Goal: Transaction & Acquisition: Subscribe to service/newsletter

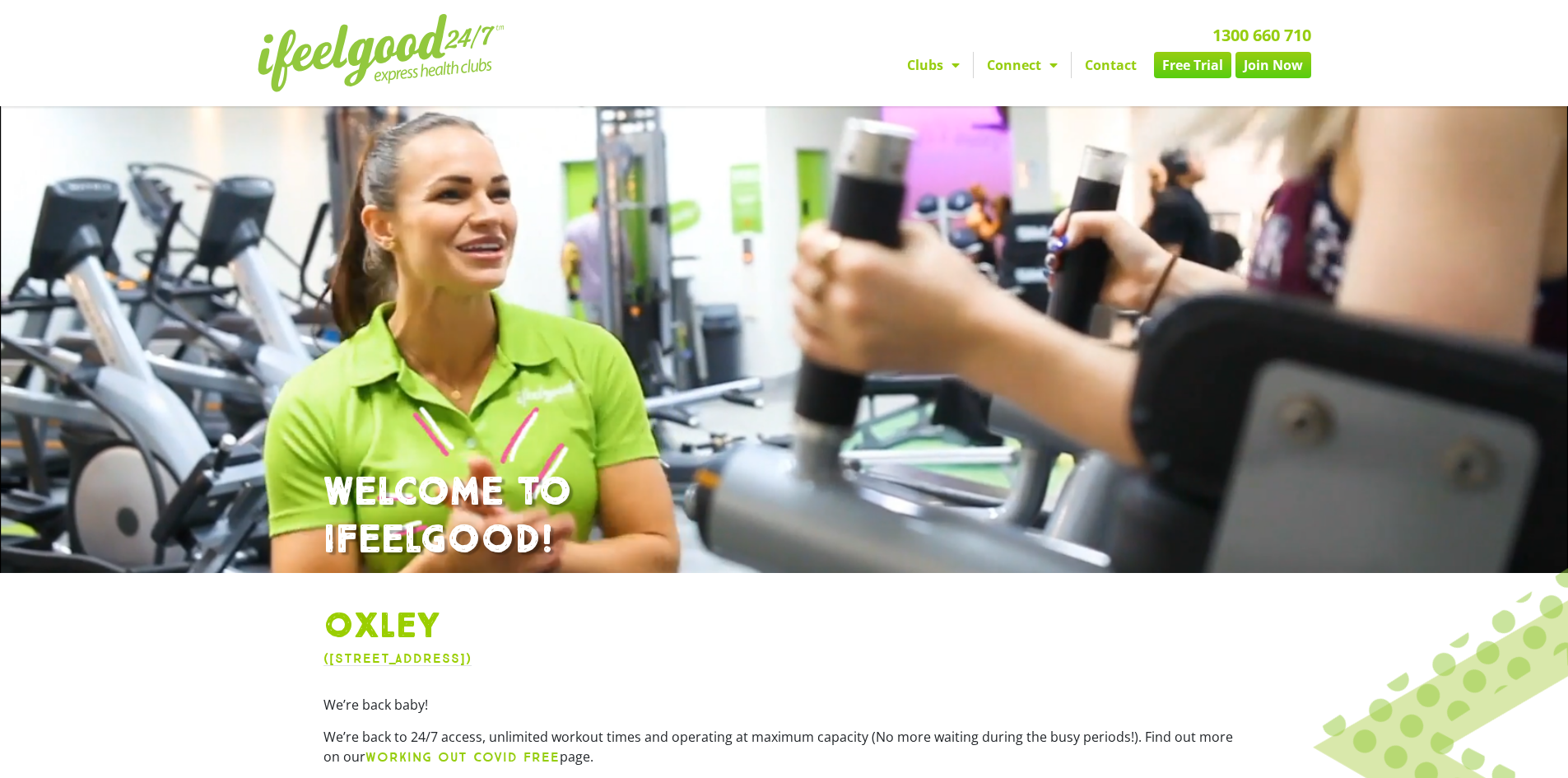
click at [1299, 62] on link "Join Now" at bounding box center [1273, 65] width 75 height 26
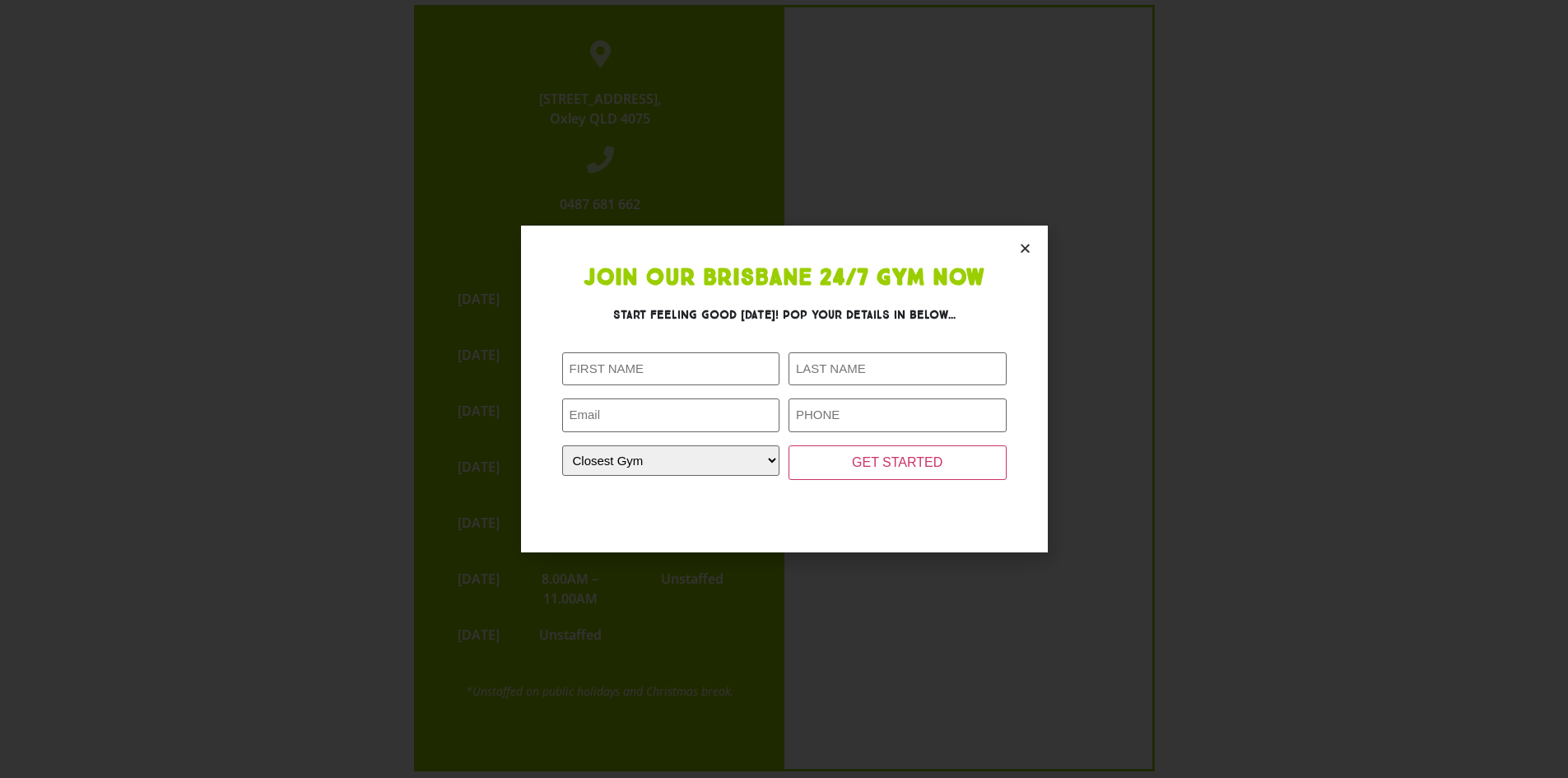
scroll to position [3716, 0]
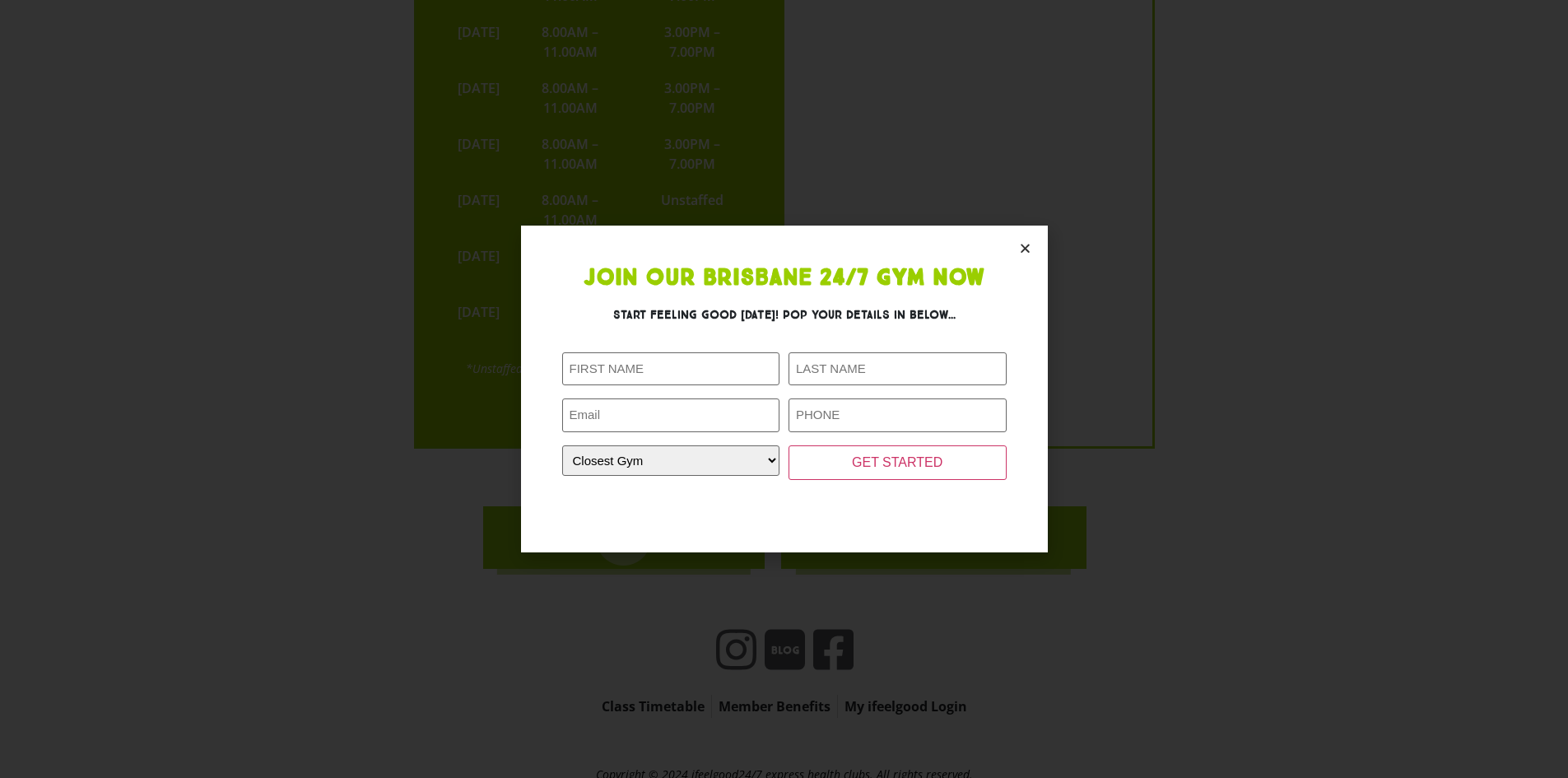
click at [1023, 246] on icon "Close" at bounding box center [1026, 248] width 12 height 12
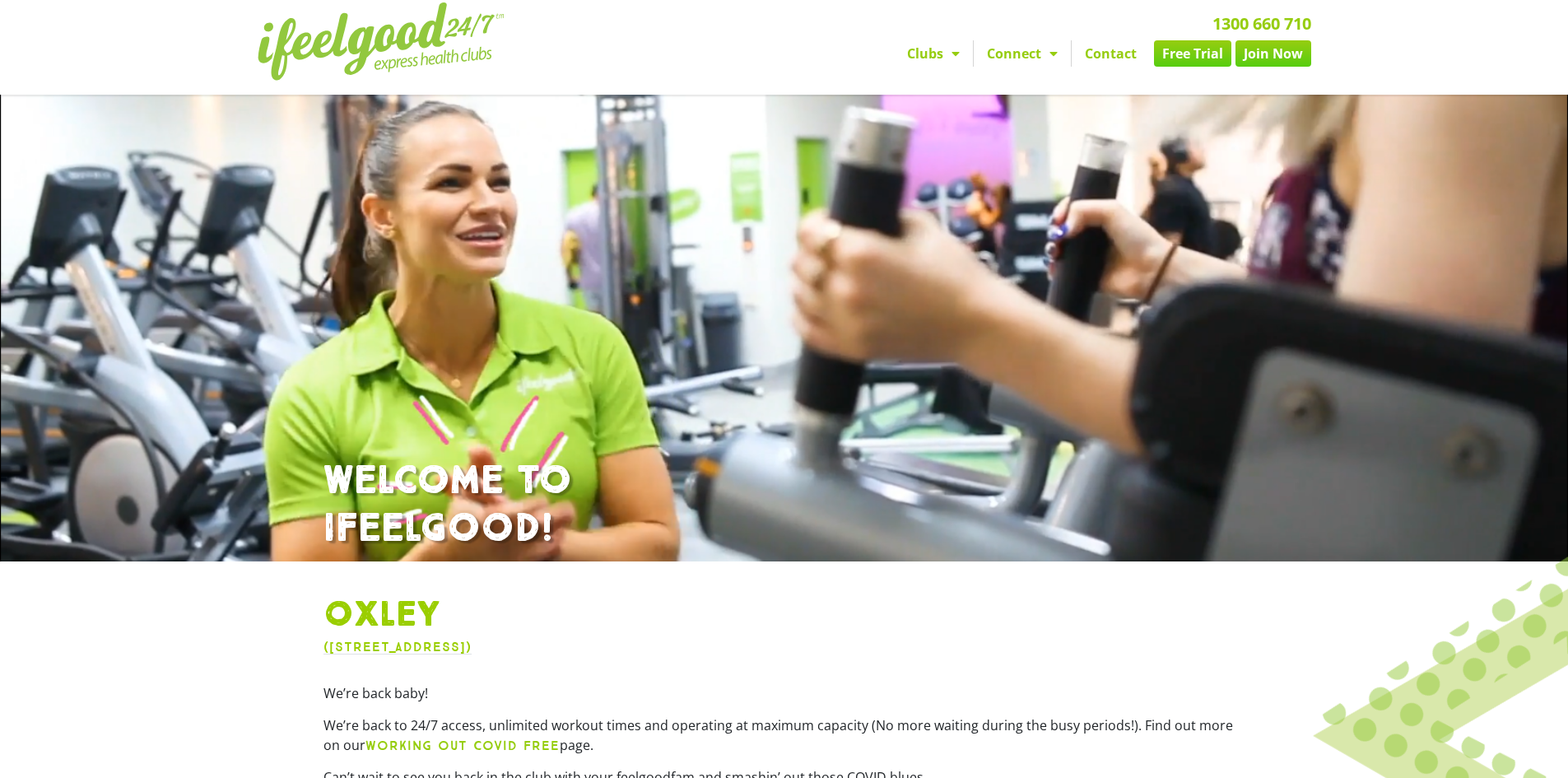
scroll to position [0, 0]
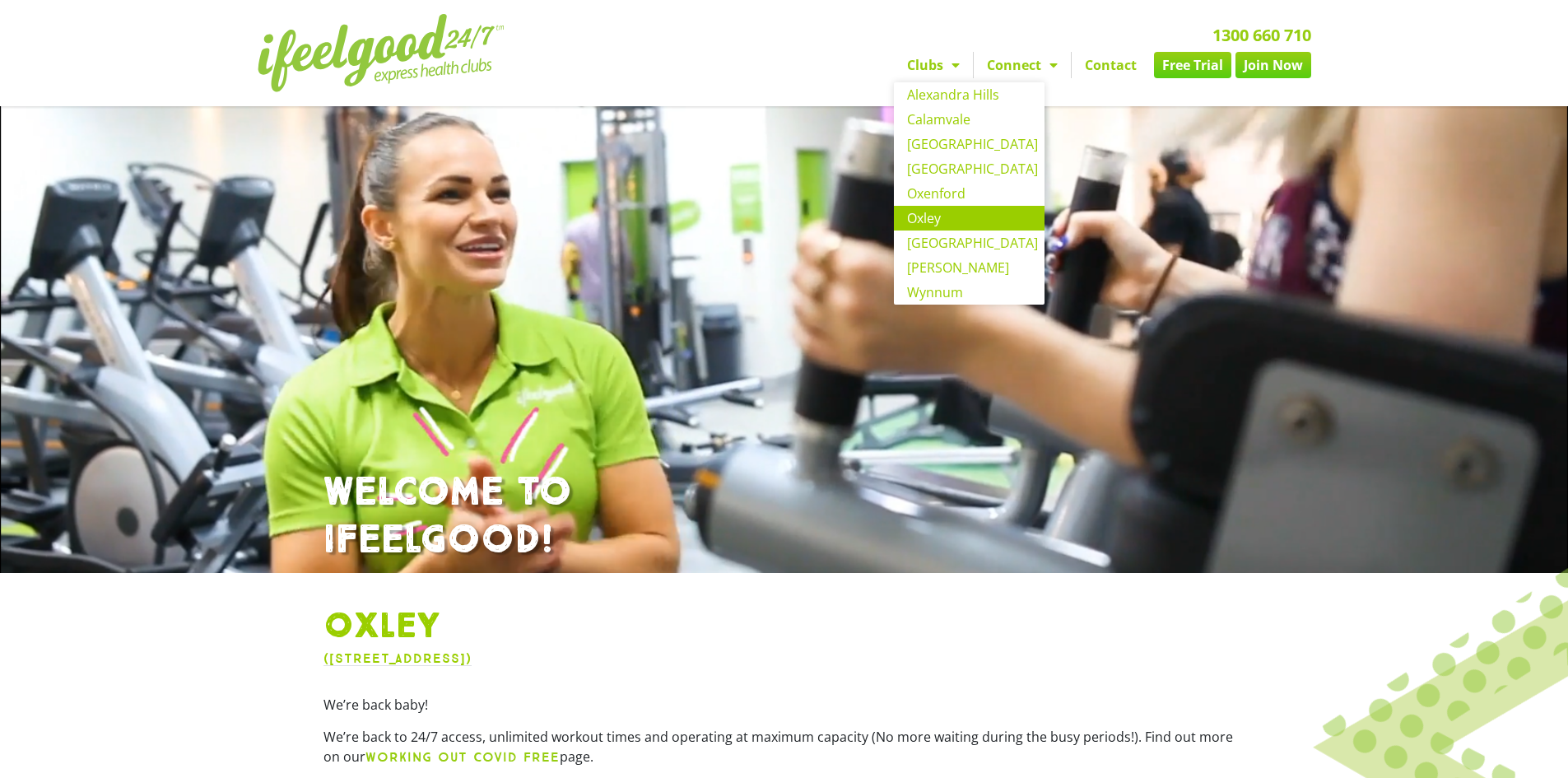
click at [949, 209] on link "Oxley" at bounding box center [969, 218] width 151 height 25
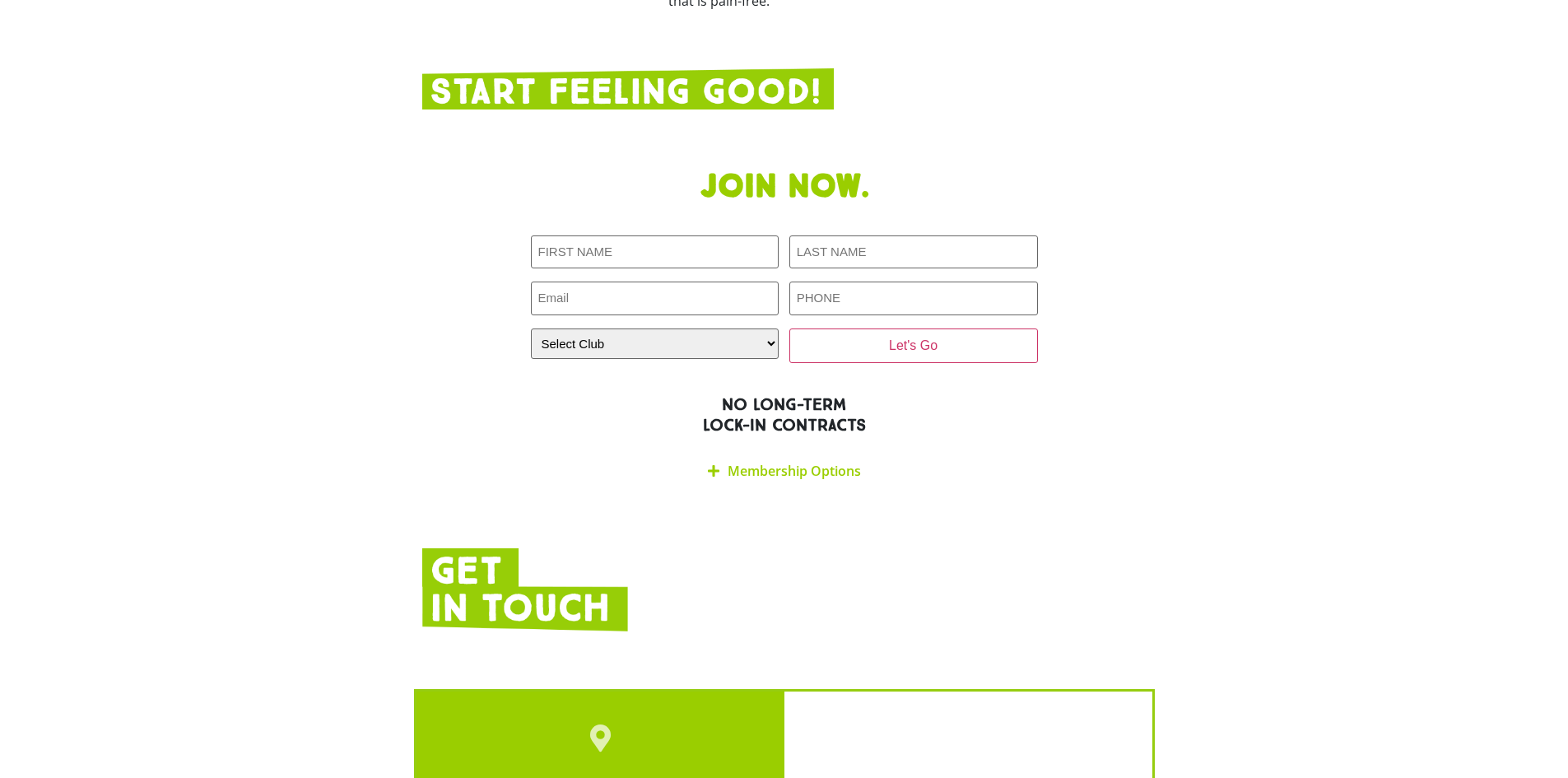
scroll to position [2717, 0]
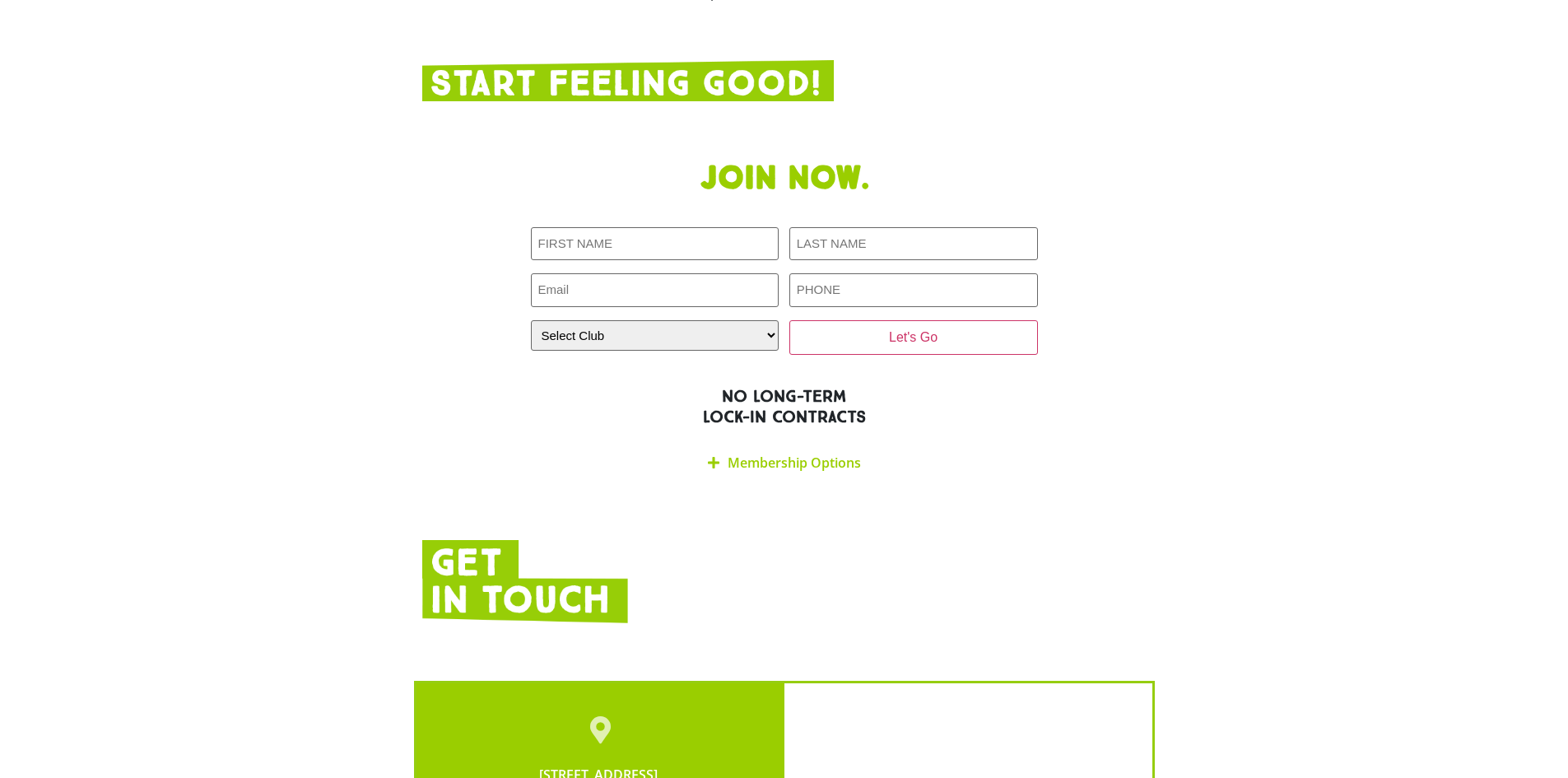
click at [793, 454] on link "Membership Options" at bounding box center [794, 463] width 133 height 18
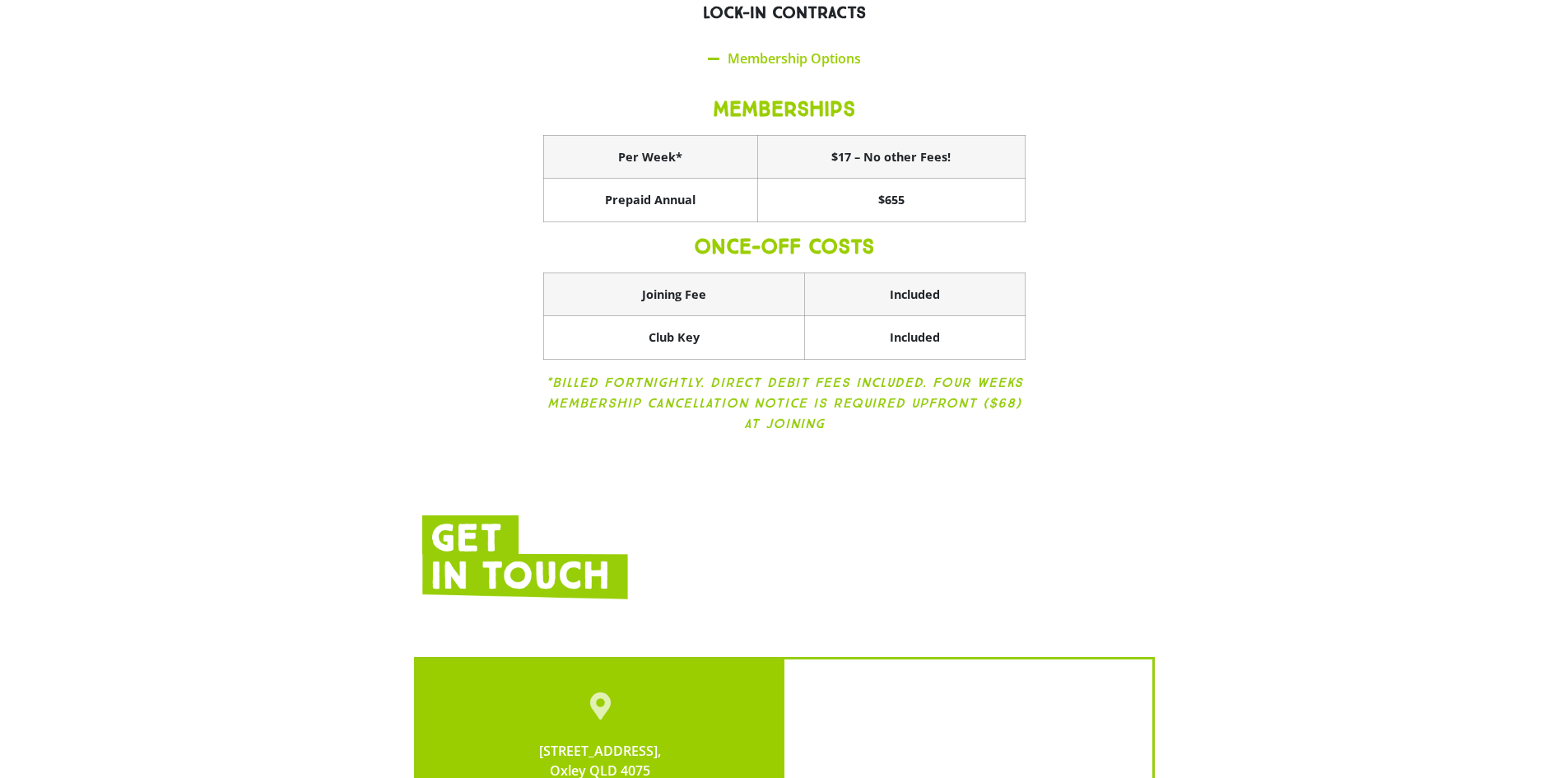
scroll to position [3211, 0]
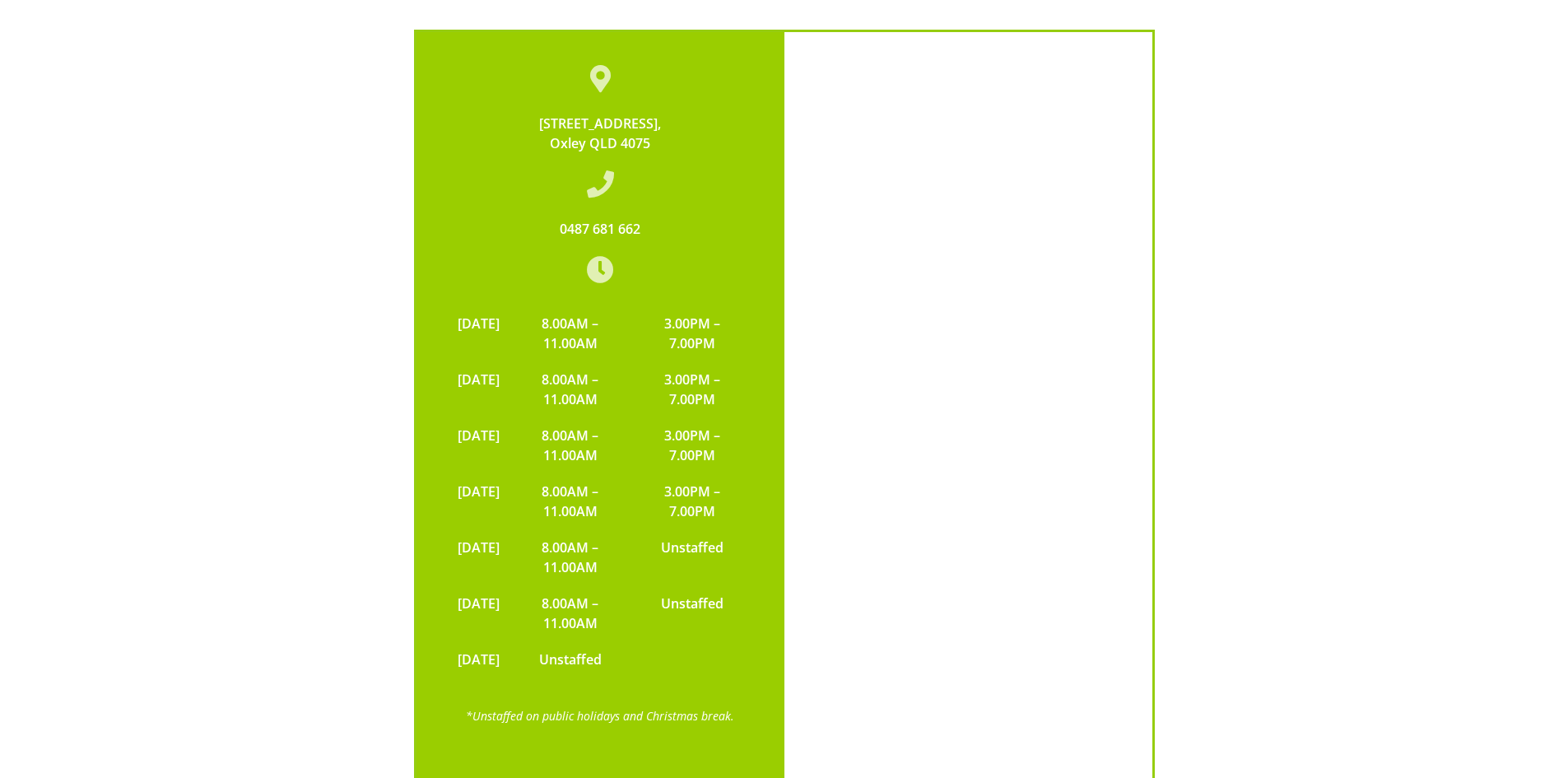
scroll to position [3705, 0]
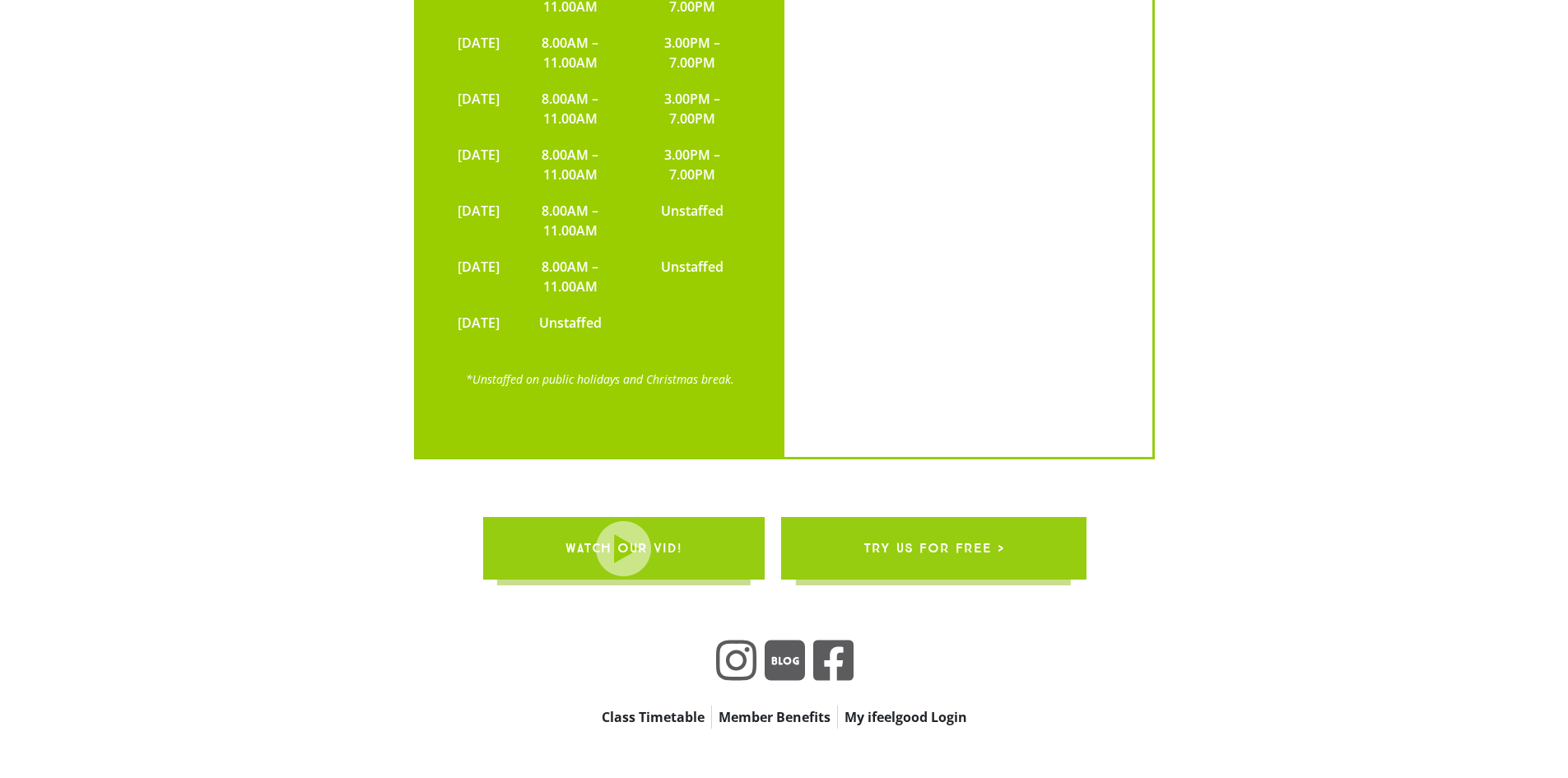
click at [1216, 191] on div "[STREET_ADDRESS] 0487 681 662 [DATE] 8.00AM – 11.00AM 3.00PM – 7.00PM [DATE] 8.…" at bounding box center [784, 55] width 1070 height 824
